Goal: Task Accomplishment & Management: Manage account settings

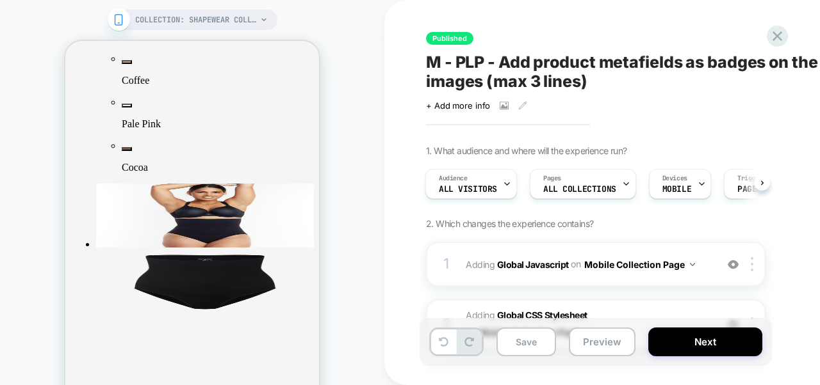
scroll to position [1577, 0]
click at [776, 35] on icon at bounding box center [777, 36] width 10 height 10
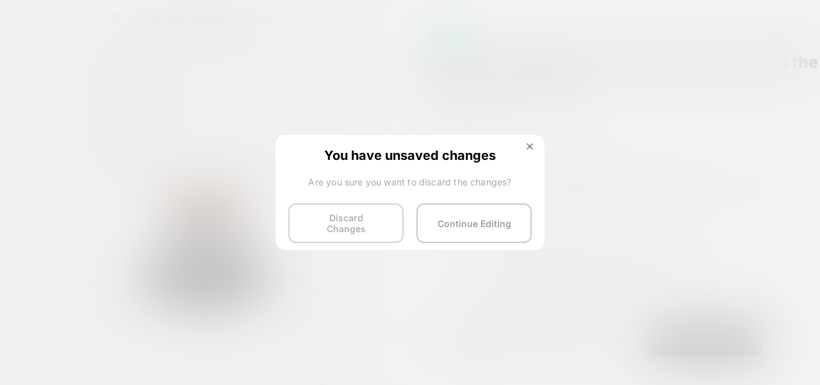
click at [248, 222] on button "Discard Changes" at bounding box center [140, 241] width 218 height 64
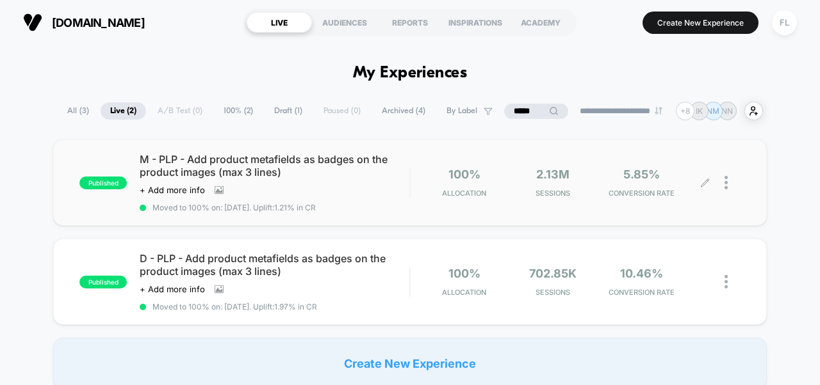
click at [727, 184] on div at bounding box center [732, 183] width 16 height 30
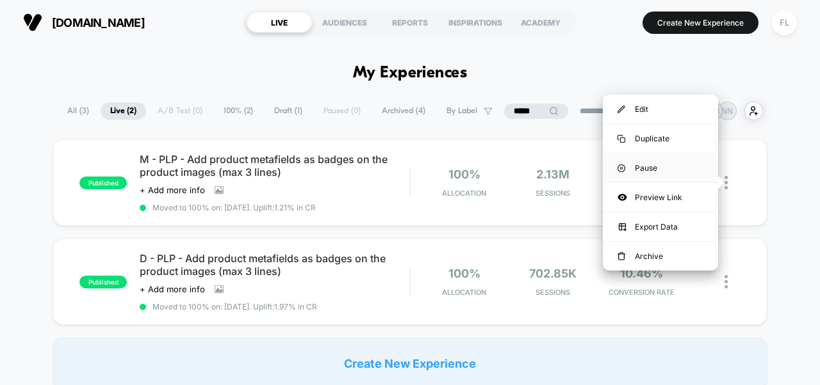
click at [659, 164] on div "Pause" at bounding box center [660, 168] width 115 height 29
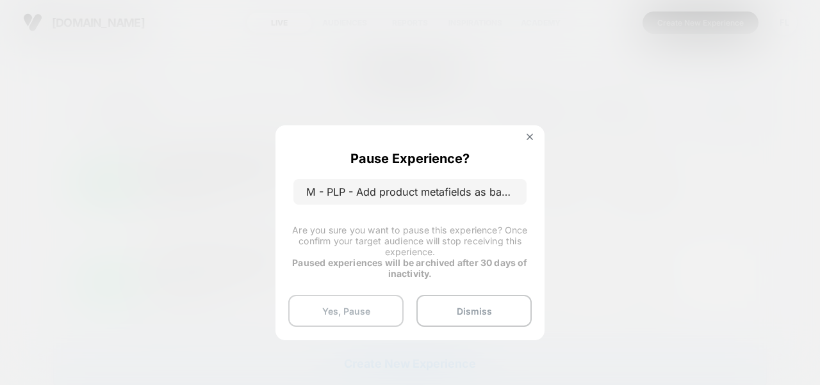
click at [375, 312] on button "Yes, Pause" at bounding box center [345, 311] width 115 height 32
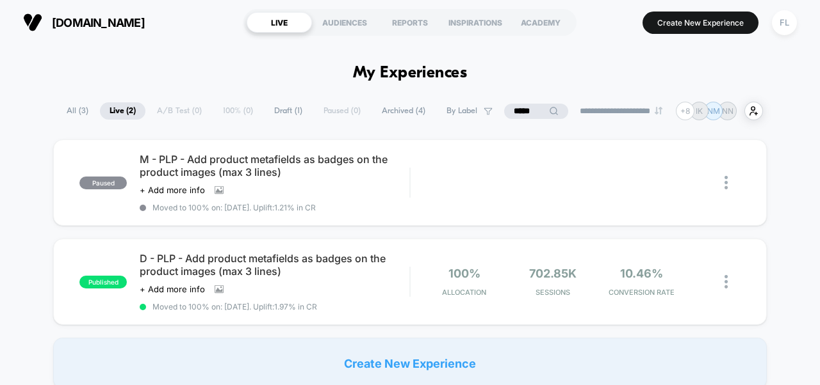
click at [722, 279] on div at bounding box center [666, 274] width 124 height 8
click at [726, 279] on div at bounding box center [666, 274] width 124 height 8
click at [724, 279] on div at bounding box center [666, 274] width 124 height 8
click at [726, 283] on img at bounding box center [725, 281] width 3 height 13
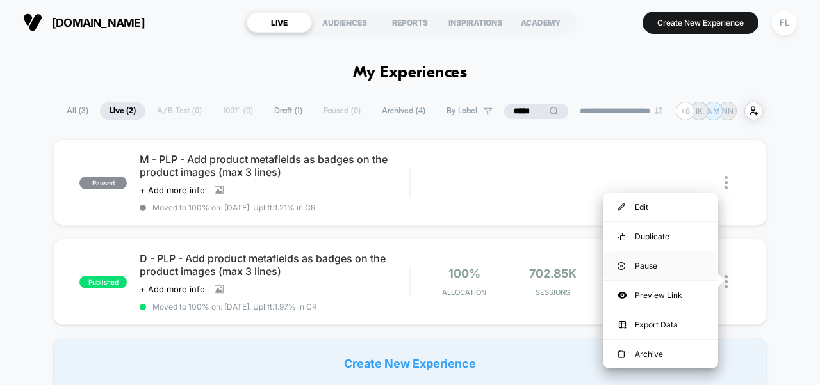
click at [654, 264] on div "Pause" at bounding box center [660, 266] width 115 height 29
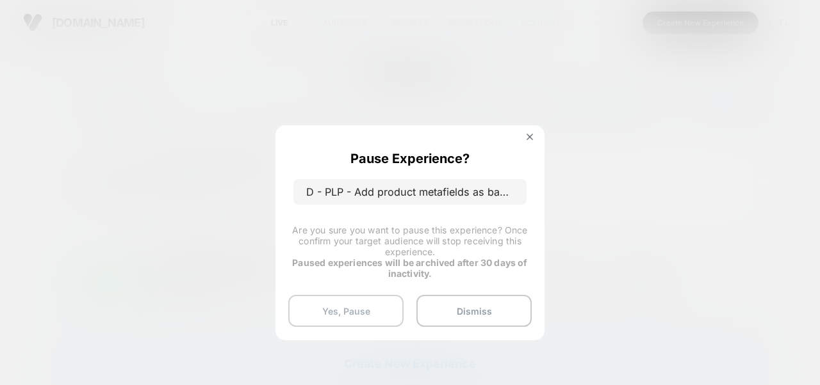
click at [366, 313] on button "Yes, Pause" at bounding box center [345, 311] width 115 height 32
